Goal: Use online tool/utility: Utilize a website feature to perform a specific function

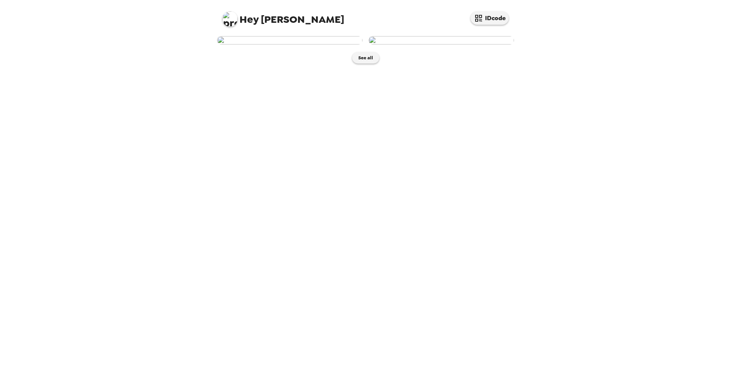
click at [321, 45] on img at bounding box center [289, 40] width 145 height 8
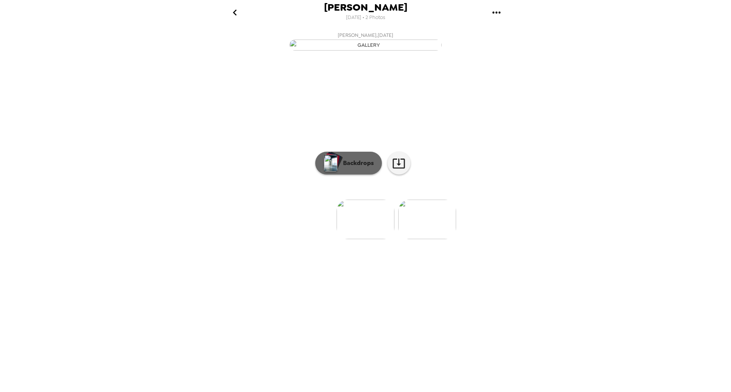
click at [361, 168] on p "Backdrops" at bounding box center [356, 163] width 35 height 9
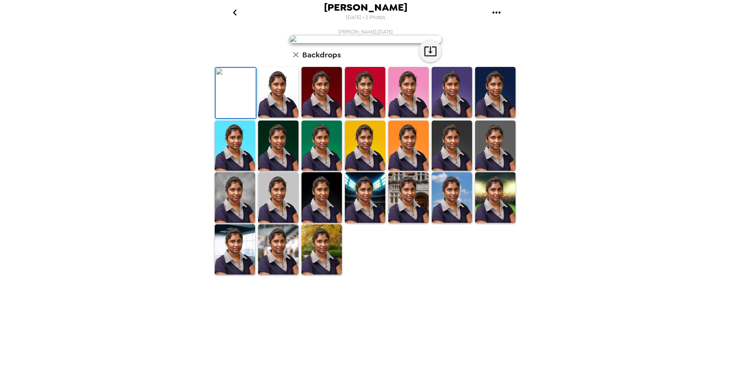
scroll to position [38, 0]
click at [246, 118] on img at bounding box center [235, 93] width 40 height 51
click at [430, 58] on icon "button" at bounding box center [430, 51] width 13 height 13
click at [367, 223] on img at bounding box center [365, 197] width 40 height 51
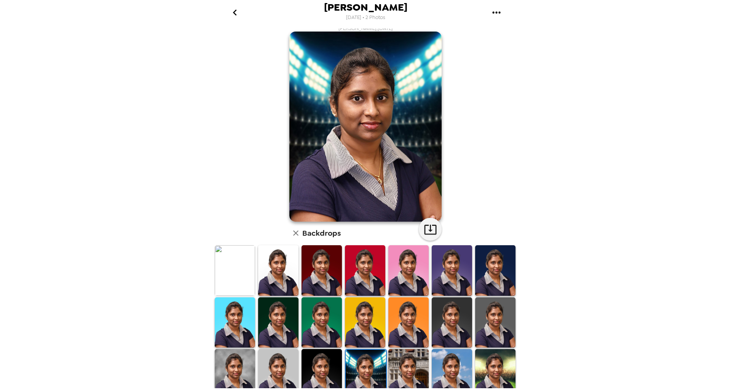
scroll to position [0, 0]
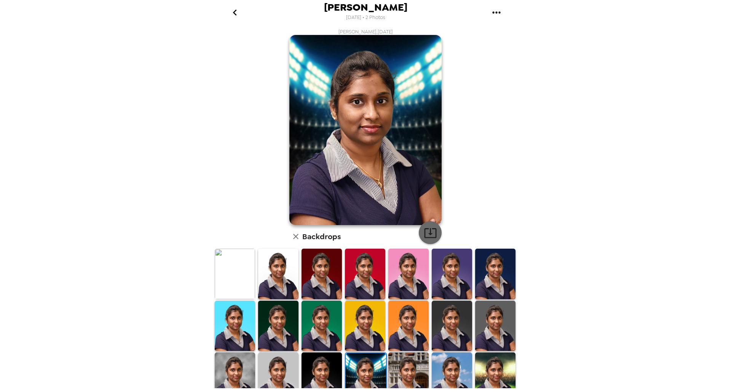
click at [424, 234] on icon "button" at bounding box center [430, 233] width 12 height 10
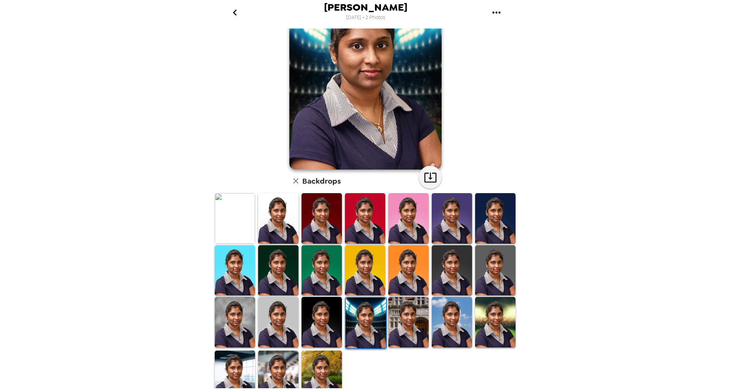
scroll to position [65, 0]
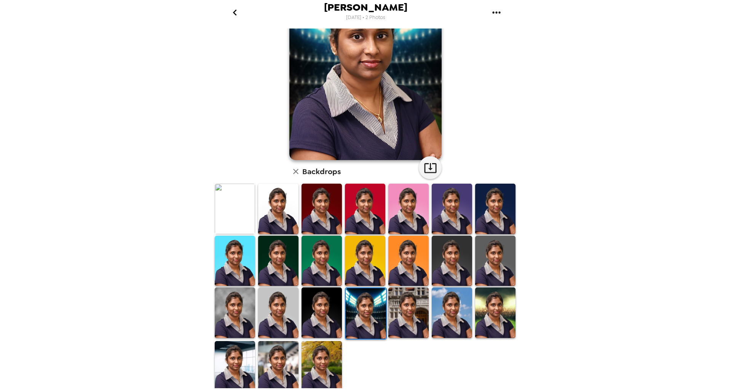
click at [321, 359] on img at bounding box center [321, 366] width 40 height 51
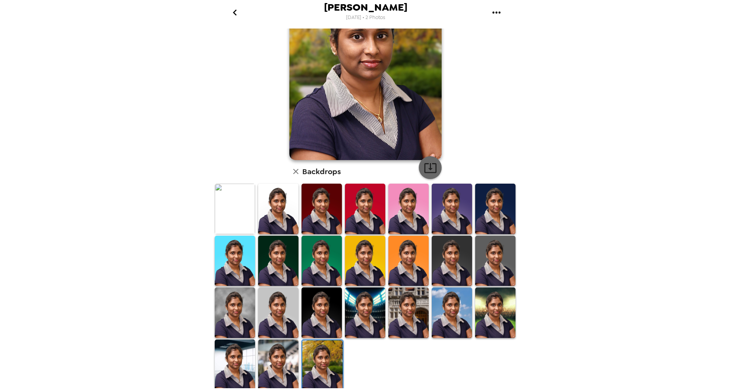
click at [431, 169] on icon "button" at bounding box center [430, 167] width 13 height 13
click at [475, 313] on img at bounding box center [495, 313] width 40 height 51
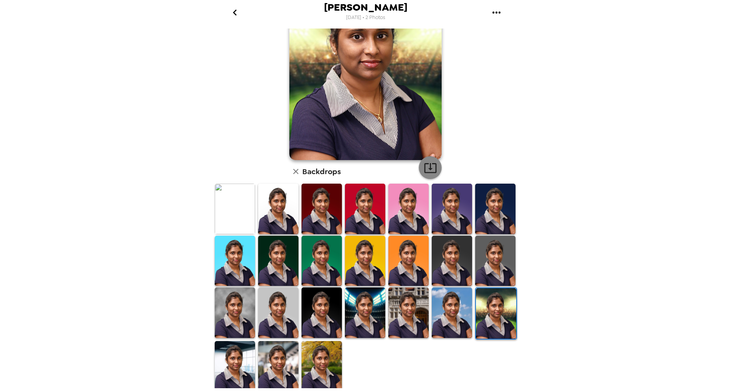
click at [420, 171] on button "button" at bounding box center [430, 167] width 23 height 23
drag, startPoint x: 450, startPoint y: 310, endPoint x: 448, endPoint y: 173, distance: 137.4
click at [450, 310] on img at bounding box center [452, 313] width 40 height 51
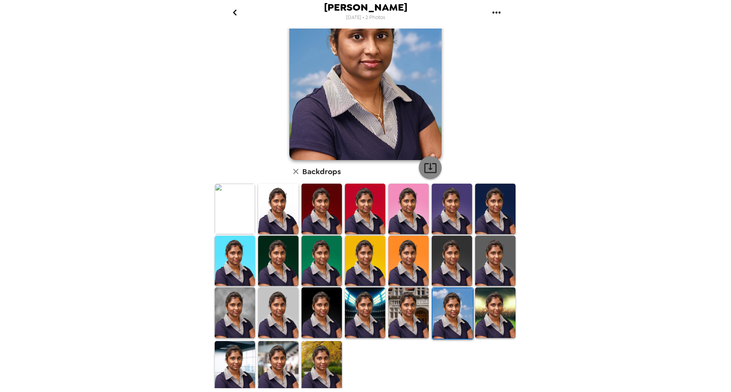
click at [429, 170] on icon "button" at bounding box center [430, 167] width 13 height 13
click at [409, 312] on img at bounding box center [408, 313] width 40 height 51
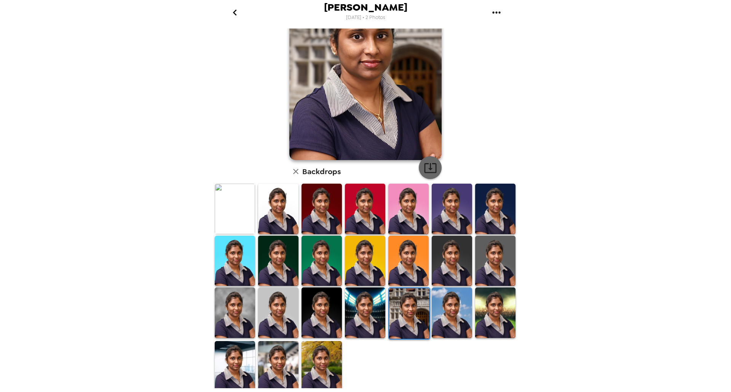
click at [429, 170] on icon "button" at bounding box center [430, 167] width 13 height 13
click at [246, 362] on img at bounding box center [235, 366] width 40 height 51
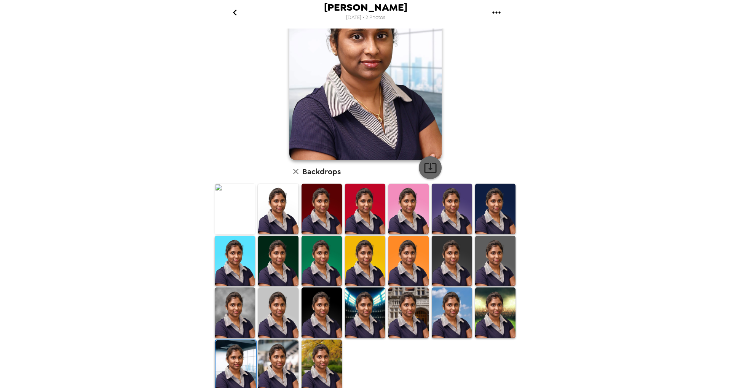
click at [426, 174] on icon "button" at bounding box center [430, 167] width 13 height 13
click at [274, 355] on img at bounding box center [278, 365] width 40 height 51
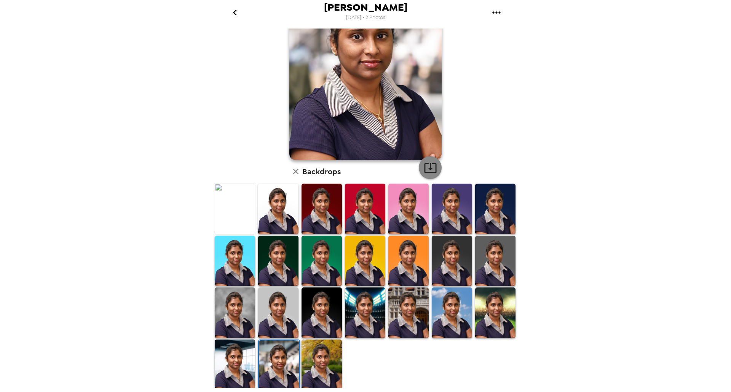
click at [429, 164] on icon "button" at bounding box center [430, 167] width 13 height 13
click at [410, 207] on img at bounding box center [408, 209] width 40 height 51
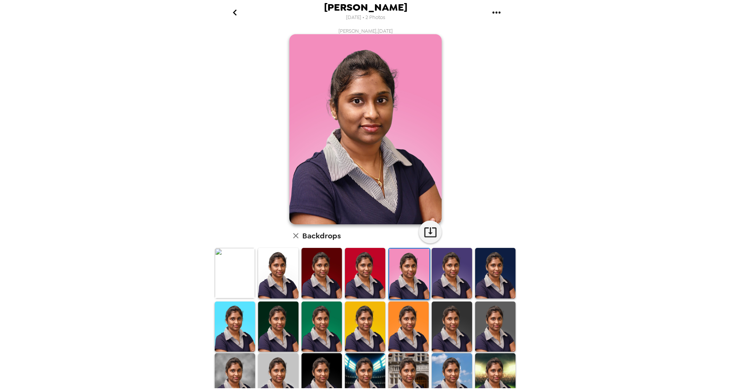
scroll to position [0, 0]
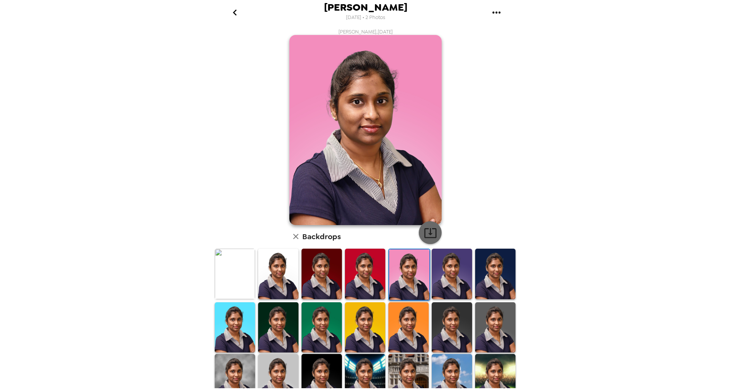
click at [427, 230] on icon "button" at bounding box center [430, 232] width 13 height 13
click at [402, 315] on img at bounding box center [408, 328] width 40 height 51
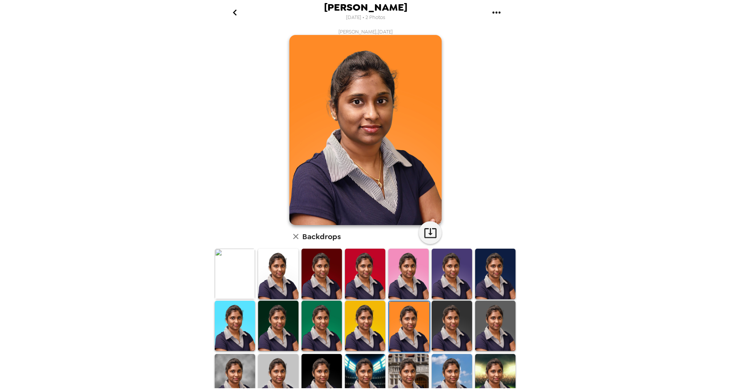
click at [366, 322] on img at bounding box center [365, 326] width 40 height 51
